Goal: Register for event/course

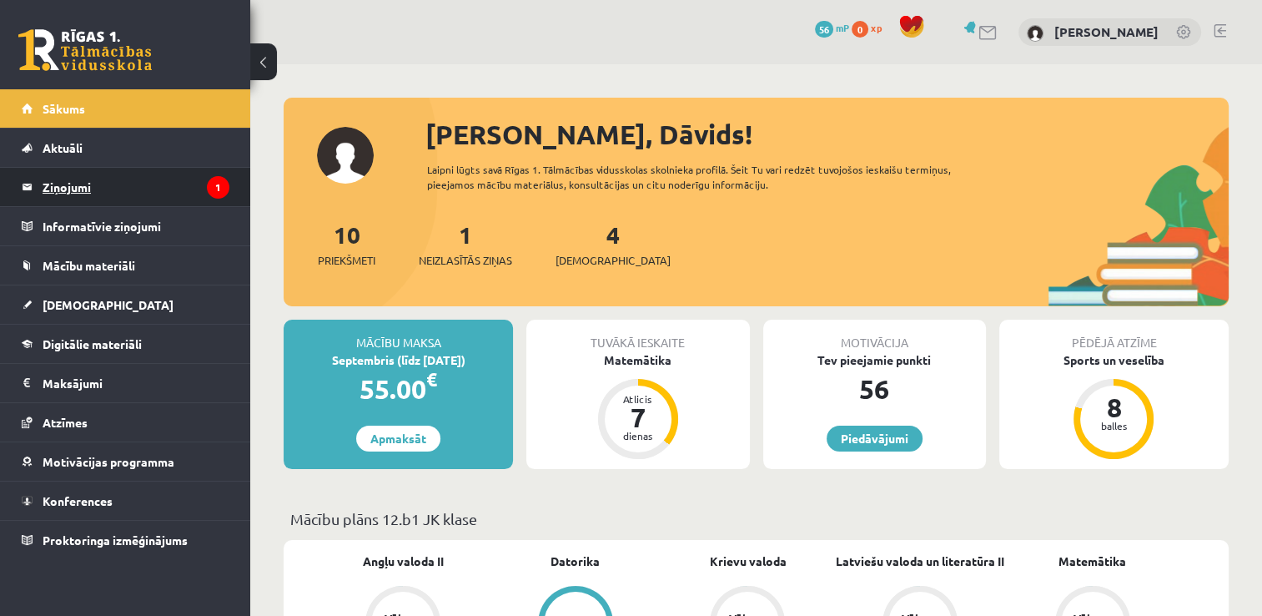
click at [143, 192] on legend "Ziņojumi 1" at bounding box center [136, 187] width 187 height 38
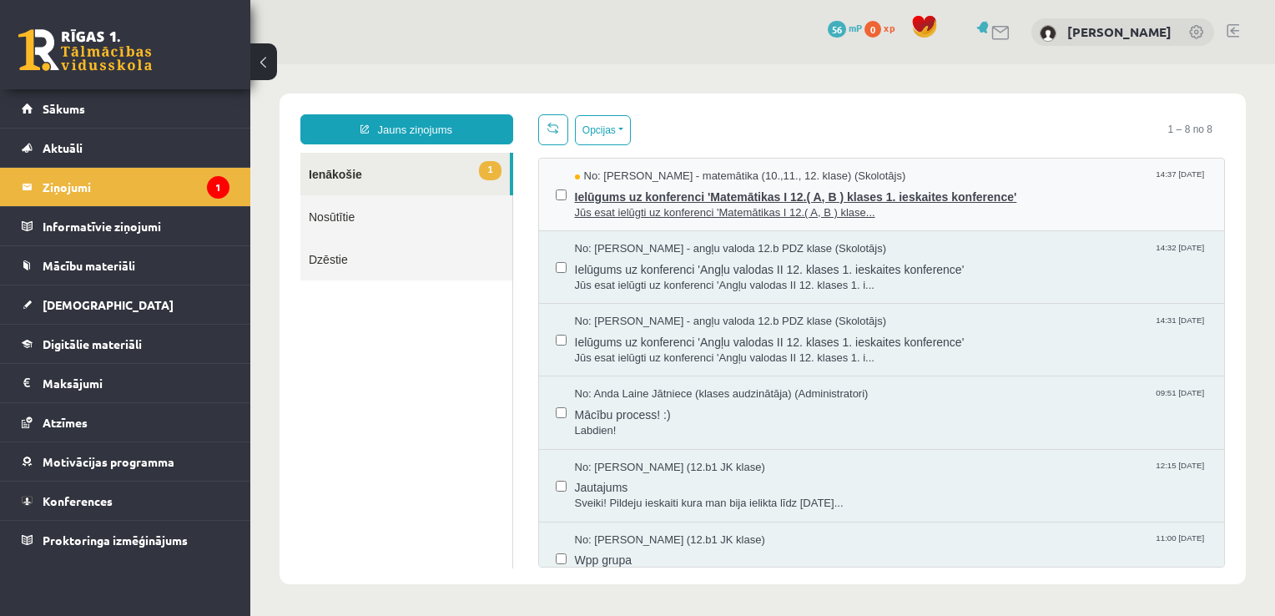
click at [768, 205] on span "Jūs esat ielūgti uz konferenci 'Matemātikas I 12.( A, B ) klase..." at bounding box center [891, 213] width 633 height 16
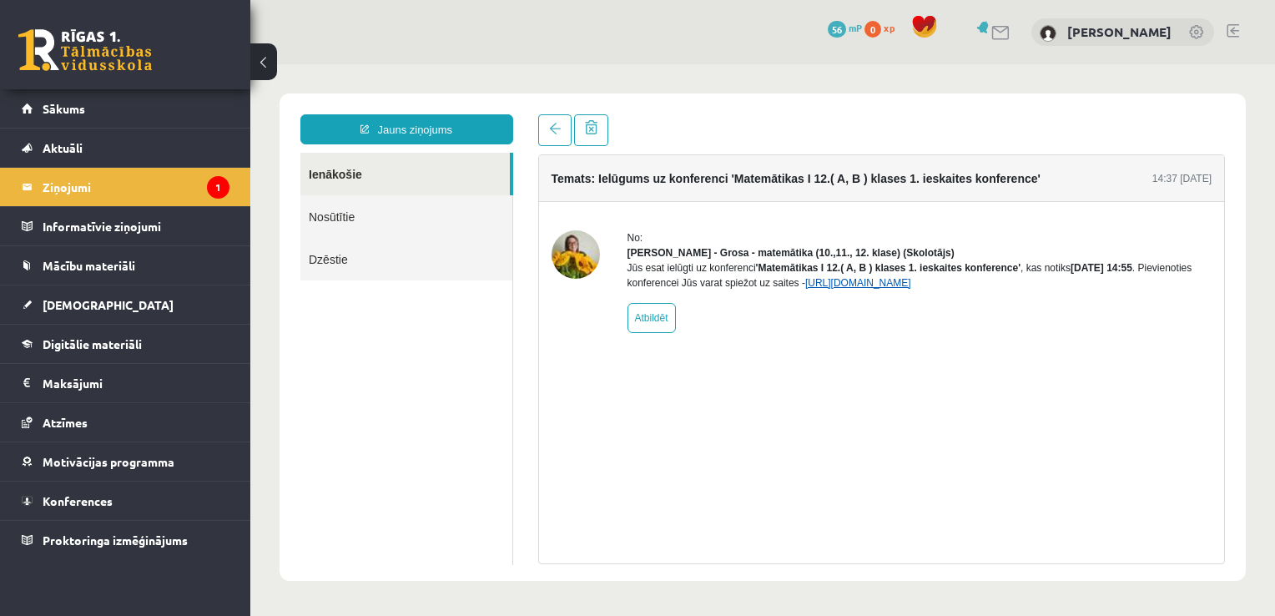
click at [868, 289] on link "https://eskola.r1tv.lv/conferences/4798/join" at bounding box center [858, 283] width 106 height 12
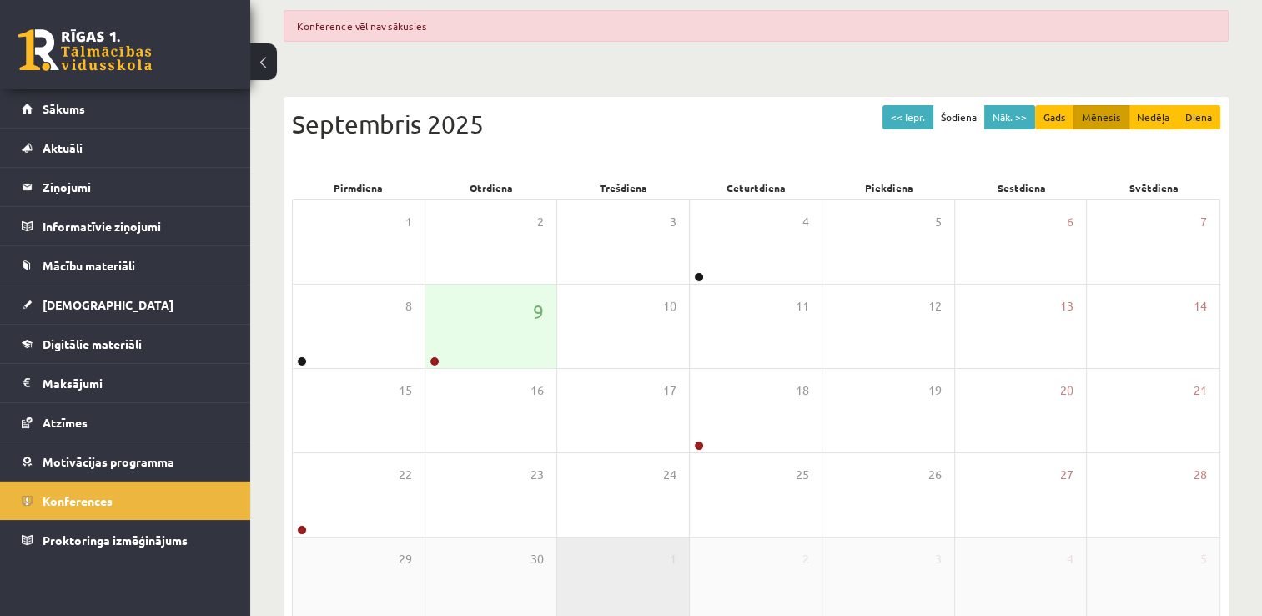
scroll to position [244, 0]
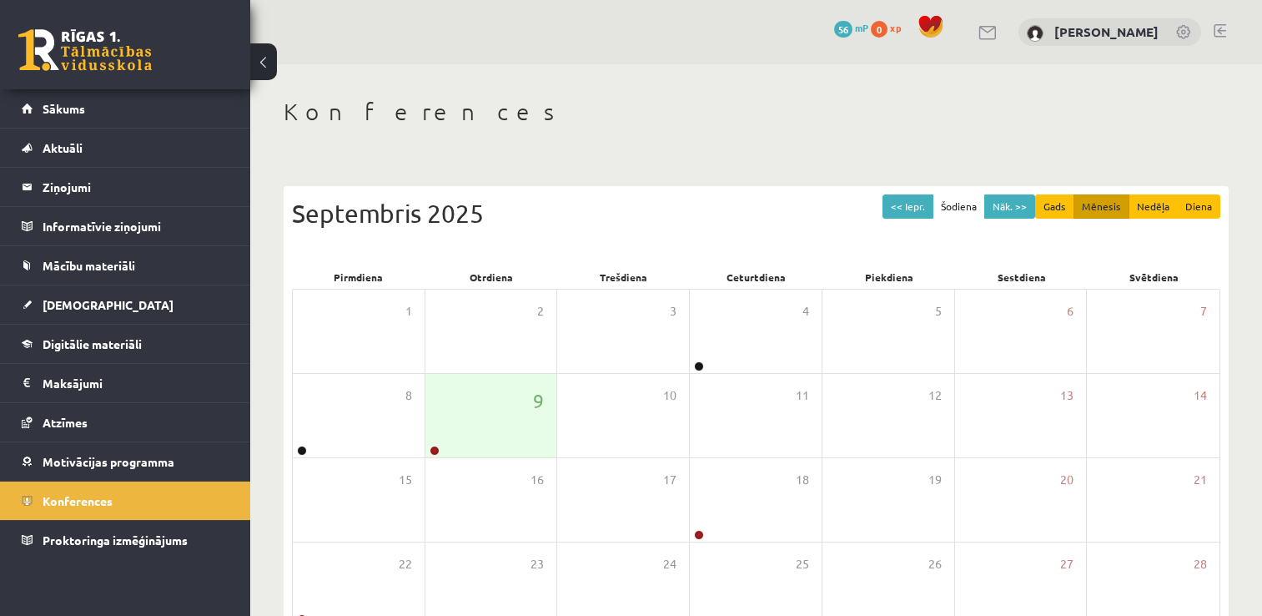
scroll to position [180, 0]
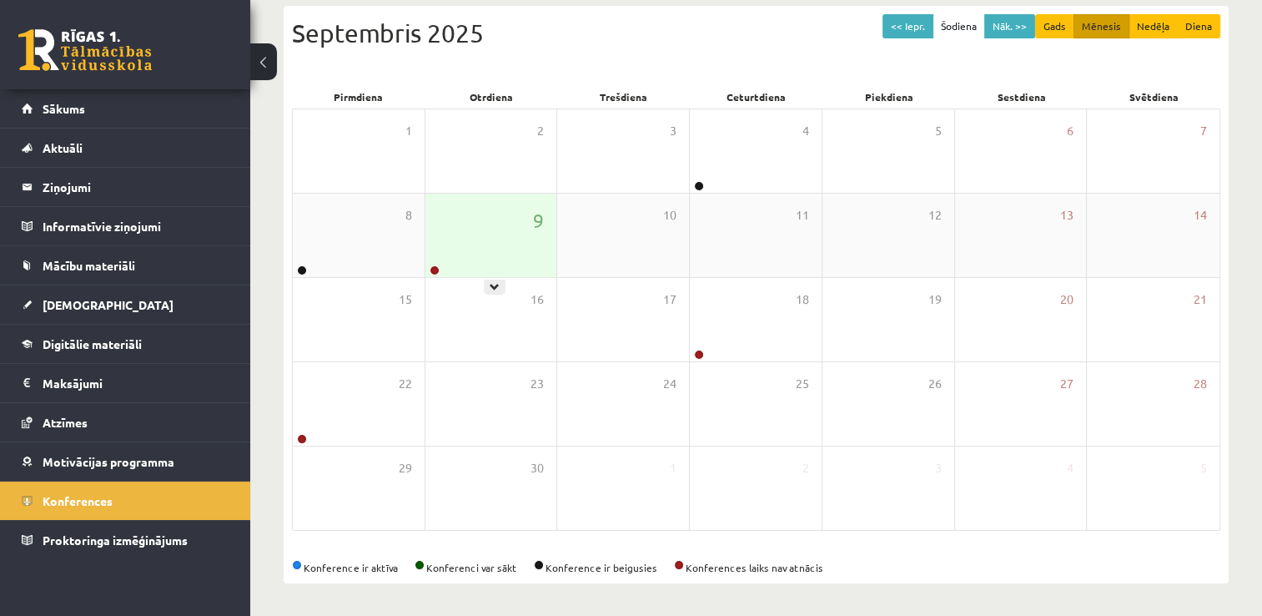
click at [445, 268] on div "9" at bounding box center [491, 235] width 132 height 83
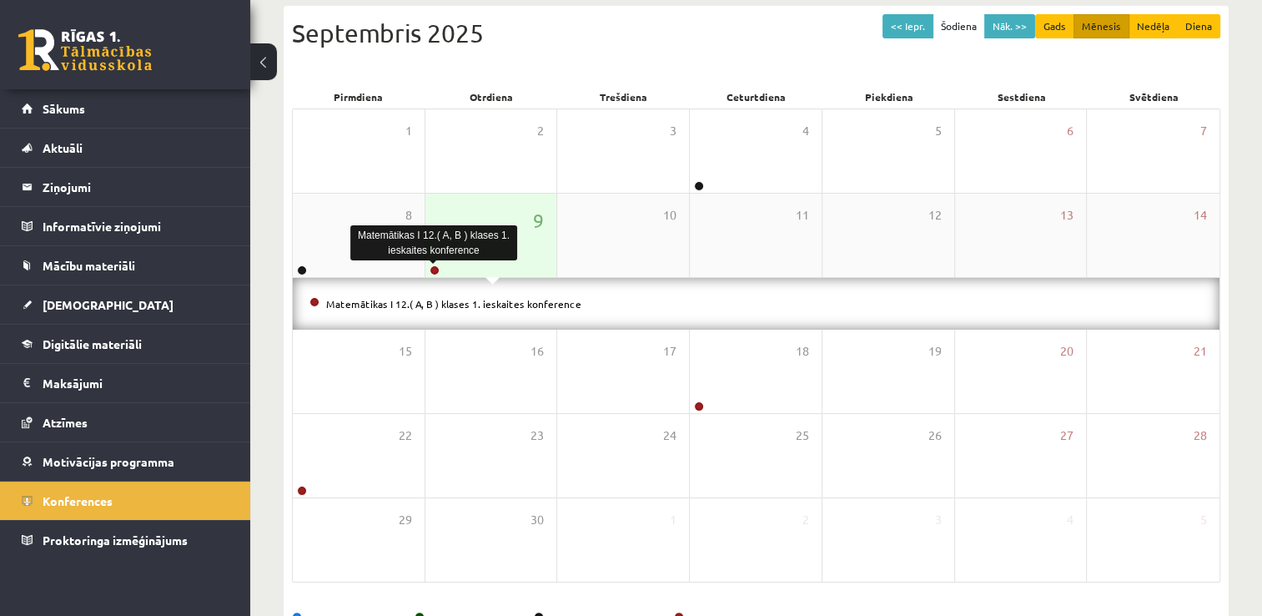
click at [440, 269] on div at bounding box center [433, 271] width 16 height 12
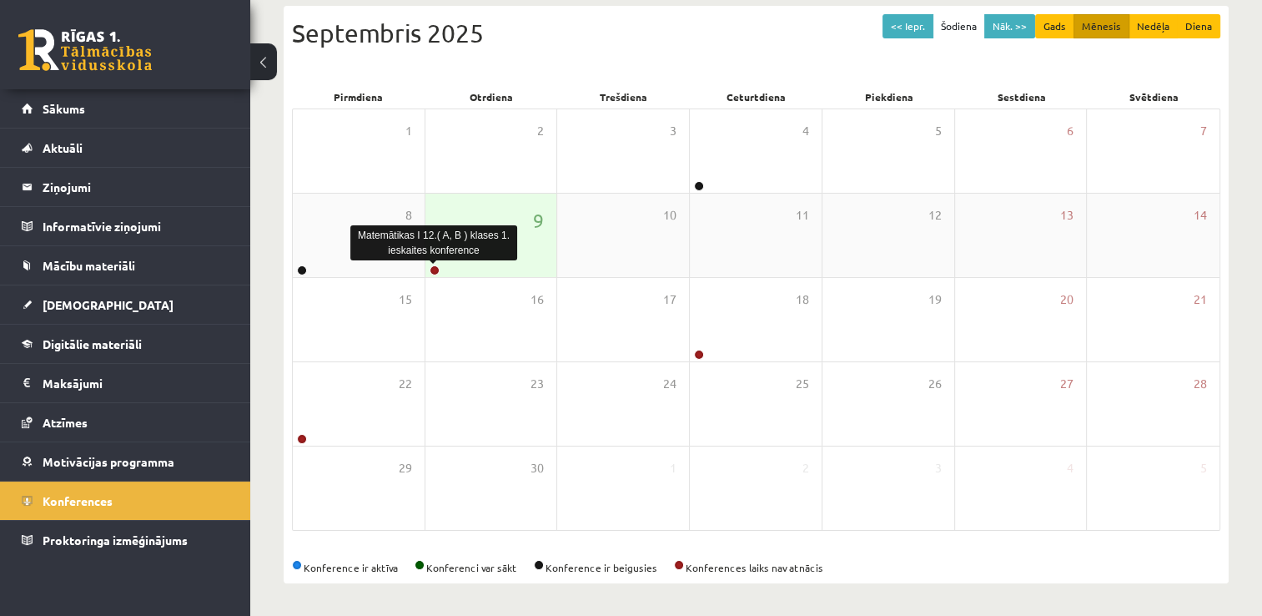
click at [437, 270] on link at bounding box center [435, 270] width 10 height 10
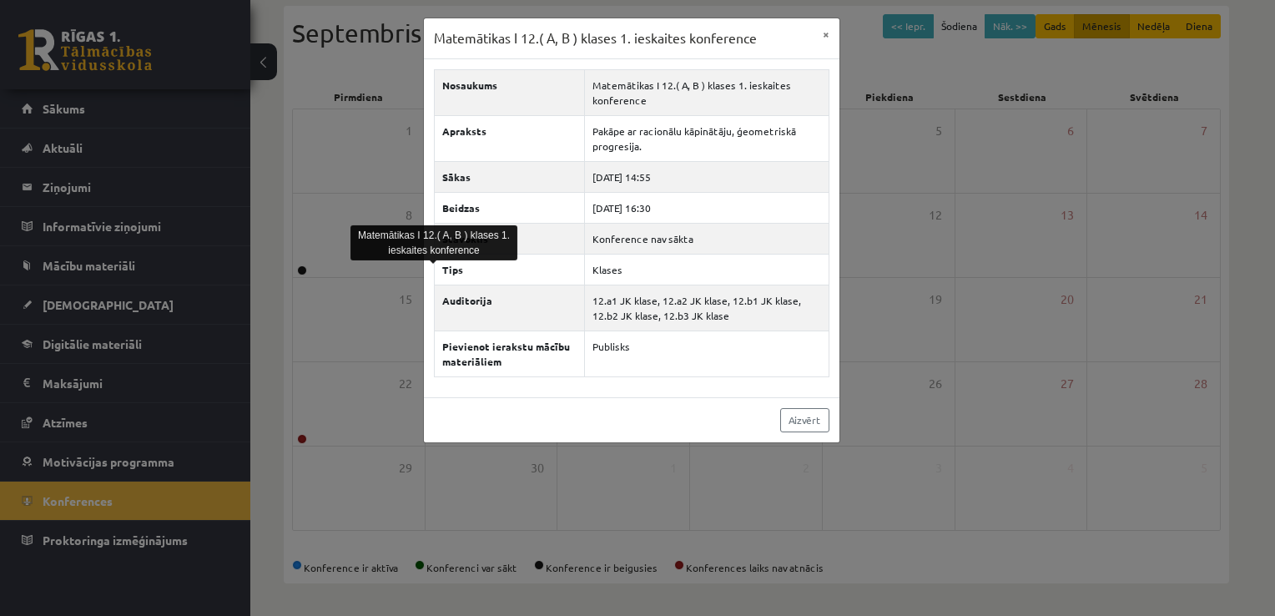
click at [1004, 259] on div "Matemātikas I 12.( A, B ) klases 1. ieskaites konference × Nosaukums Matemātika…" at bounding box center [637, 308] width 1275 height 616
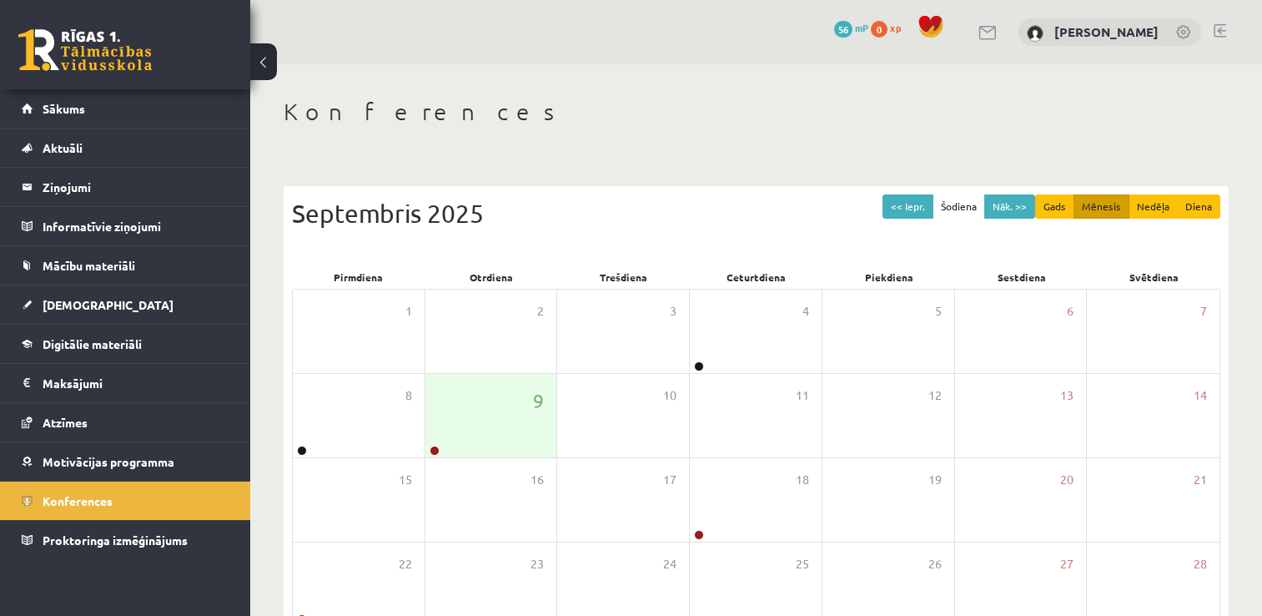
scroll to position [180, 0]
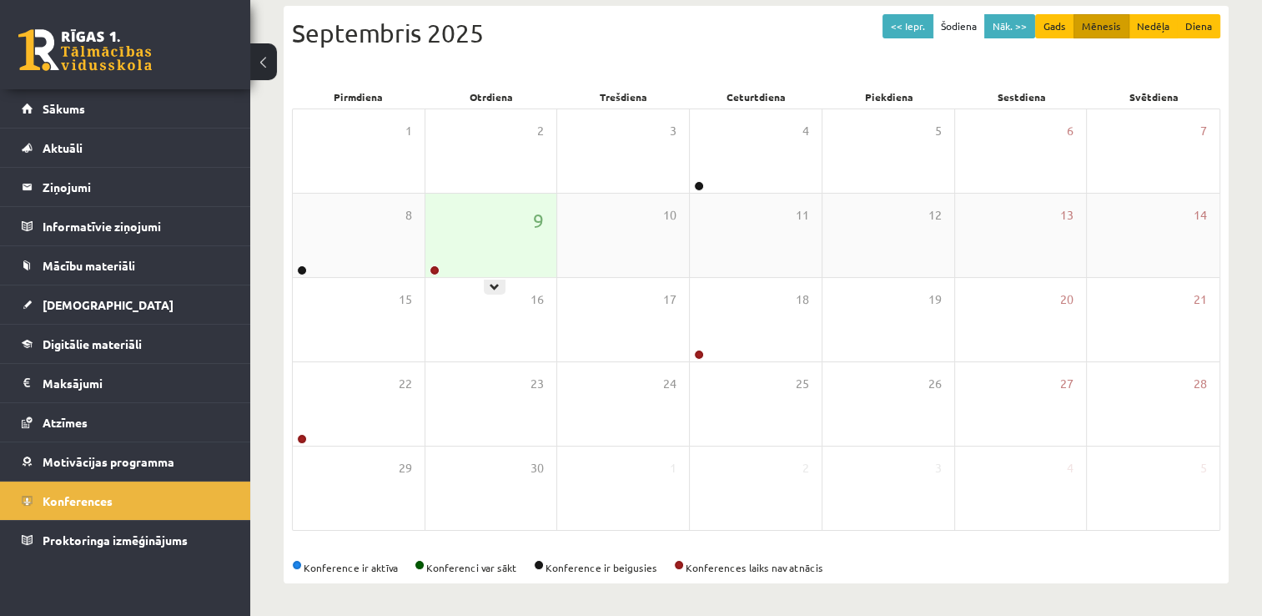
click at [444, 266] on div "9" at bounding box center [491, 235] width 132 height 83
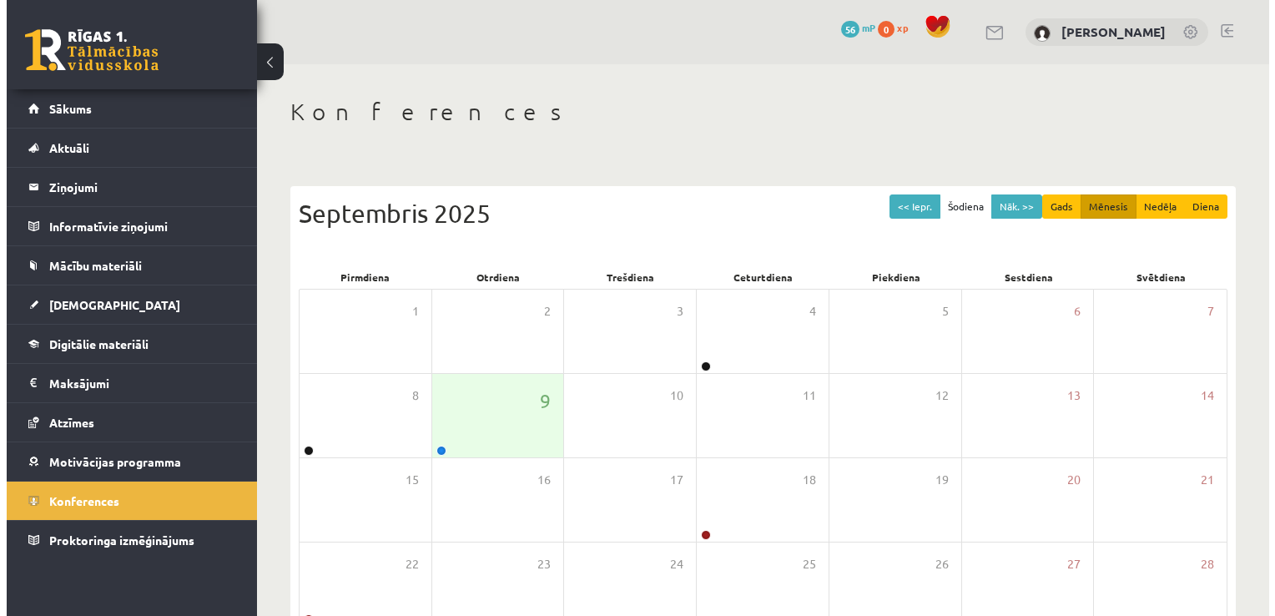
scroll to position [180, 0]
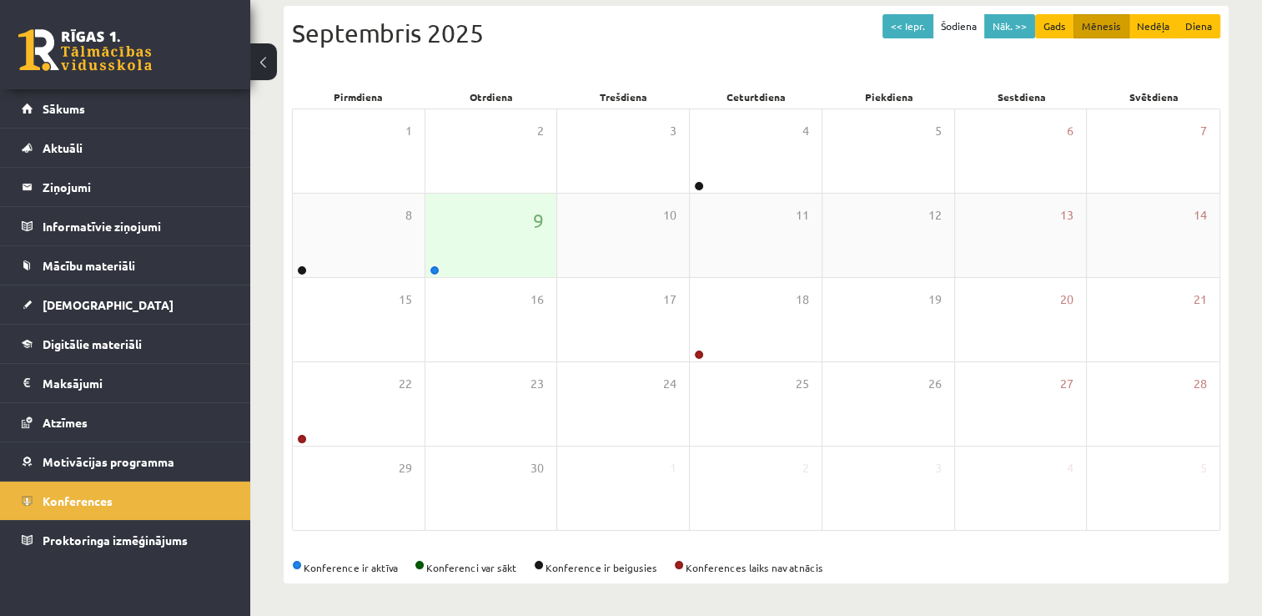
click at [436, 263] on div at bounding box center [434, 262] width 8 height 4
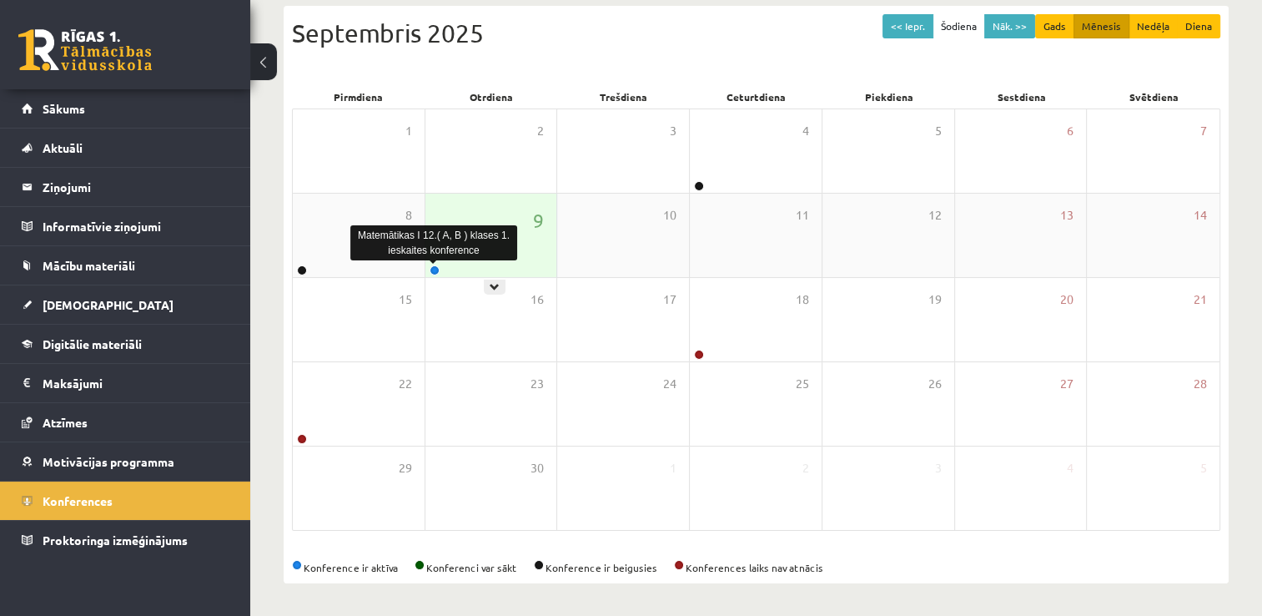
click at [436, 265] on link at bounding box center [435, 270] width 10 height 10
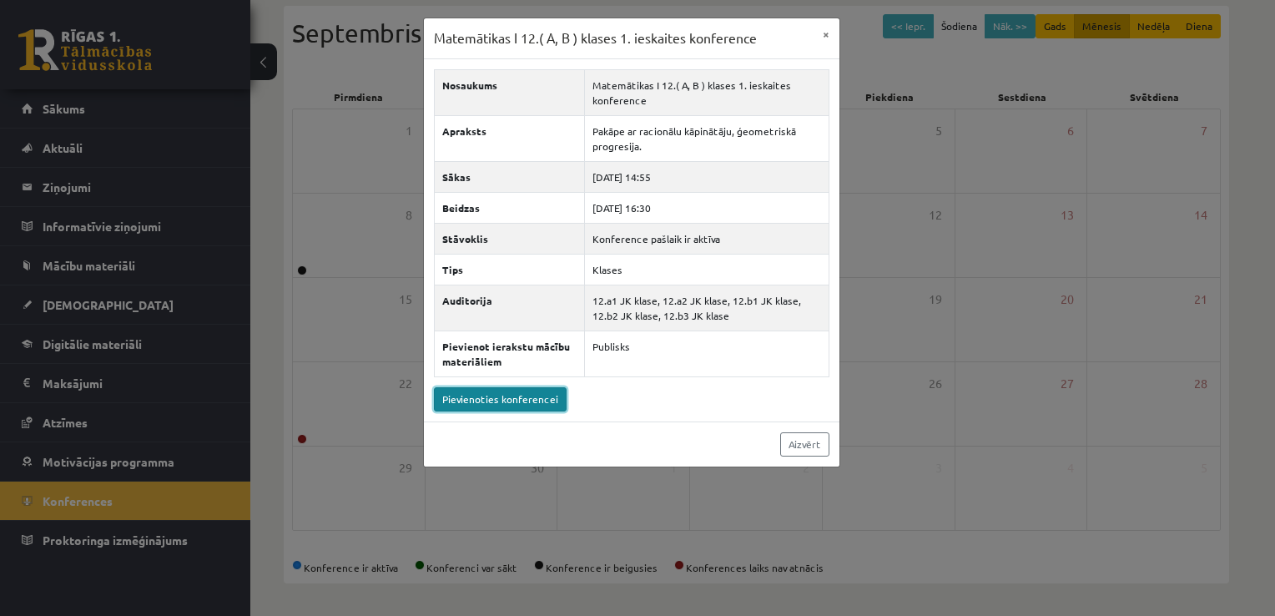
click at [517, 400] on link "Pievienoties konferencei" at bounding box center [500, 399] width 133 height 24
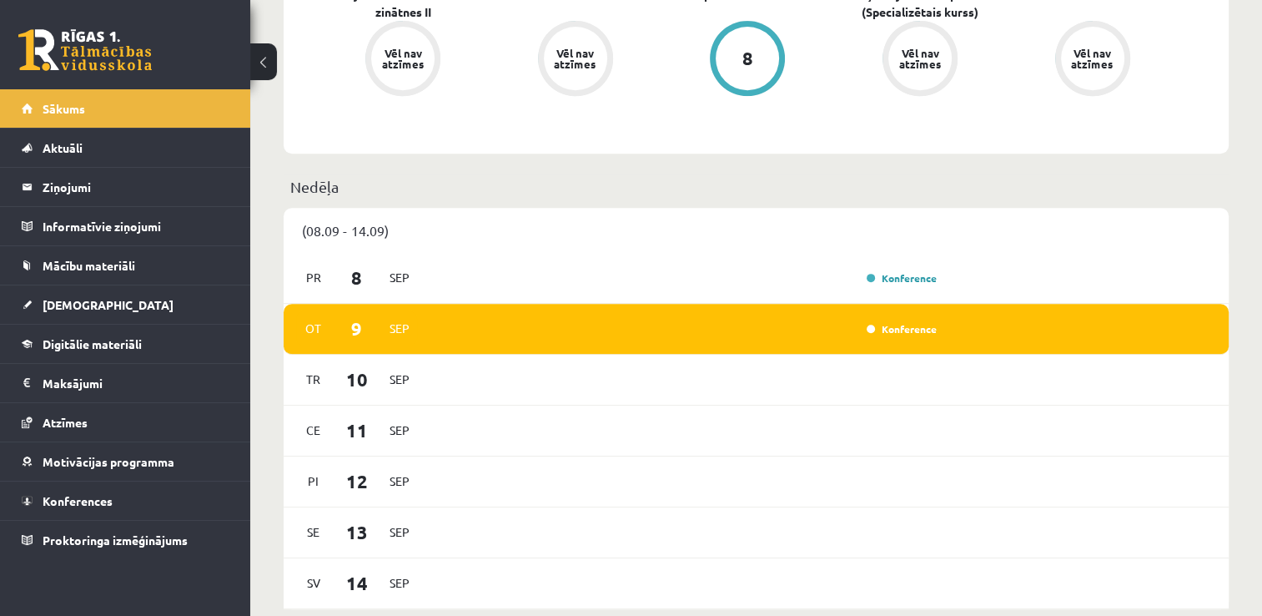
scroll to position [751, 0]
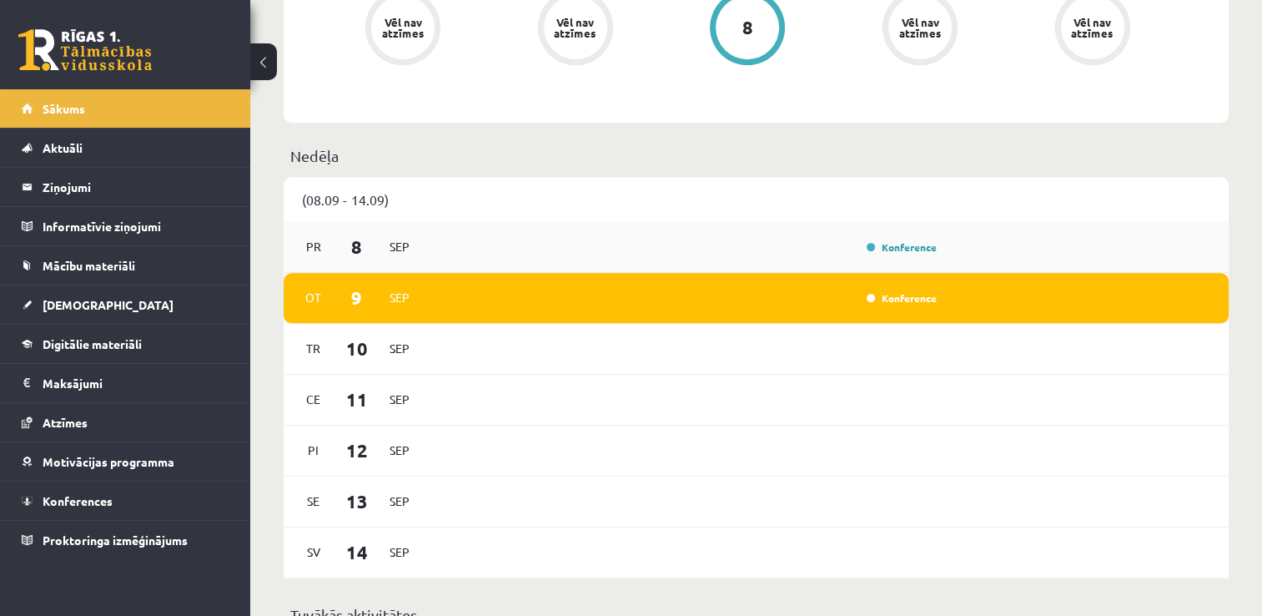
click at [913, 254] on div "Konference" at bounding box center [899, 247] width 83 height 17
click at [903, 252] on link "Konference" at bounding box center [902, 246] width 70 height 13
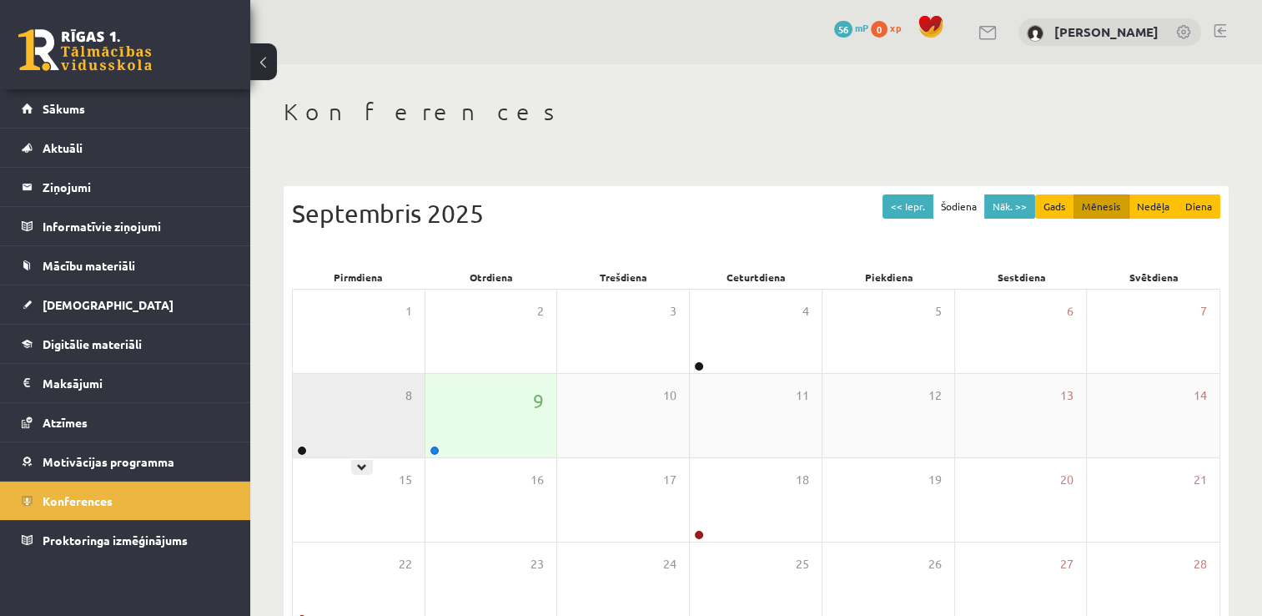
click at [317, 435] on div "8" at bounding box center [359, 415] width 132 height 83
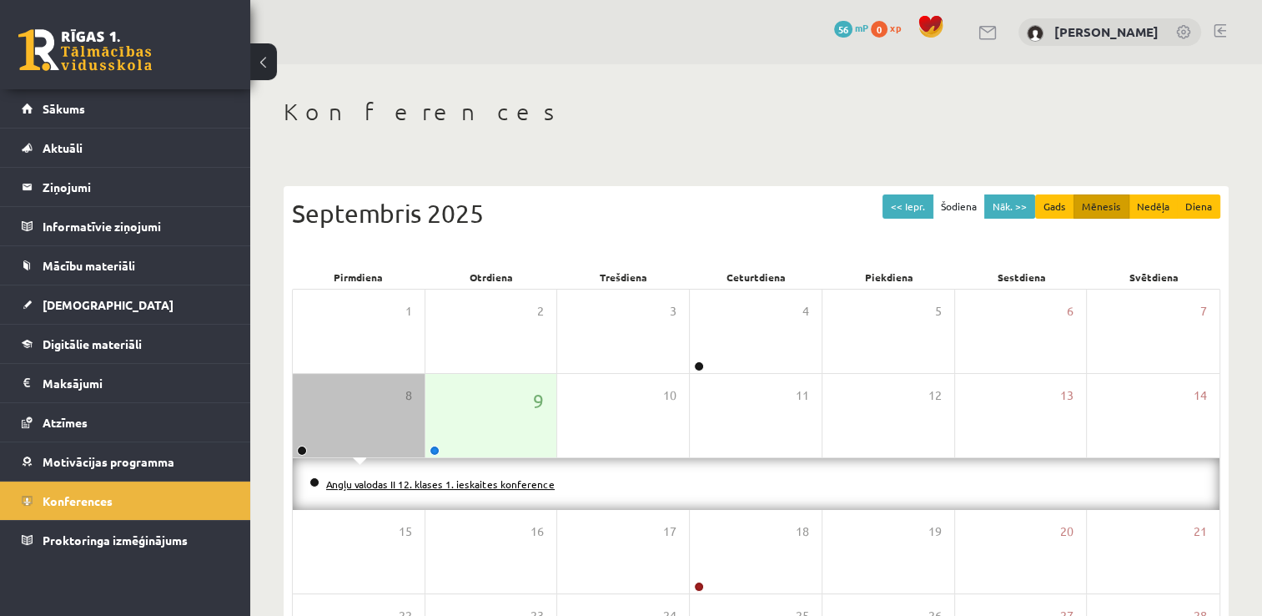
click at [345, 485] on link "Angļu valodas II 12. klases 1. ieskaites konference" at bounding box center [440, 483] width 229 height 13
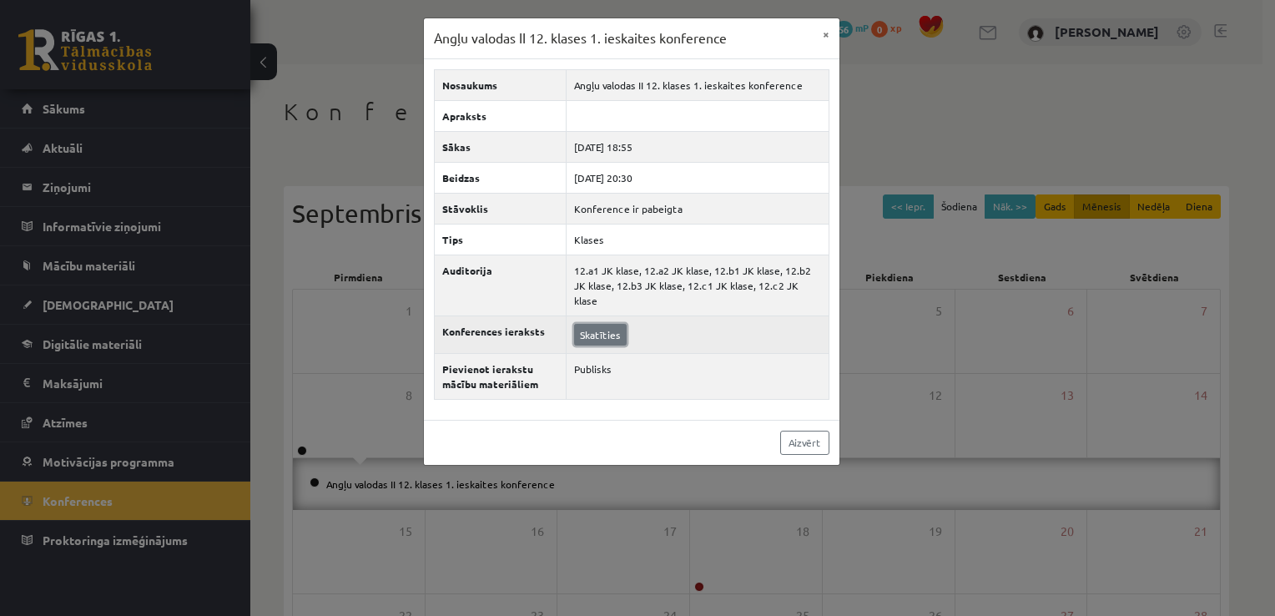
click at [611, 324] on link "Skatīties" at bounding box center [600, 335] width 53 height 22
